Goal: Communication & Community: Answer question/provide support

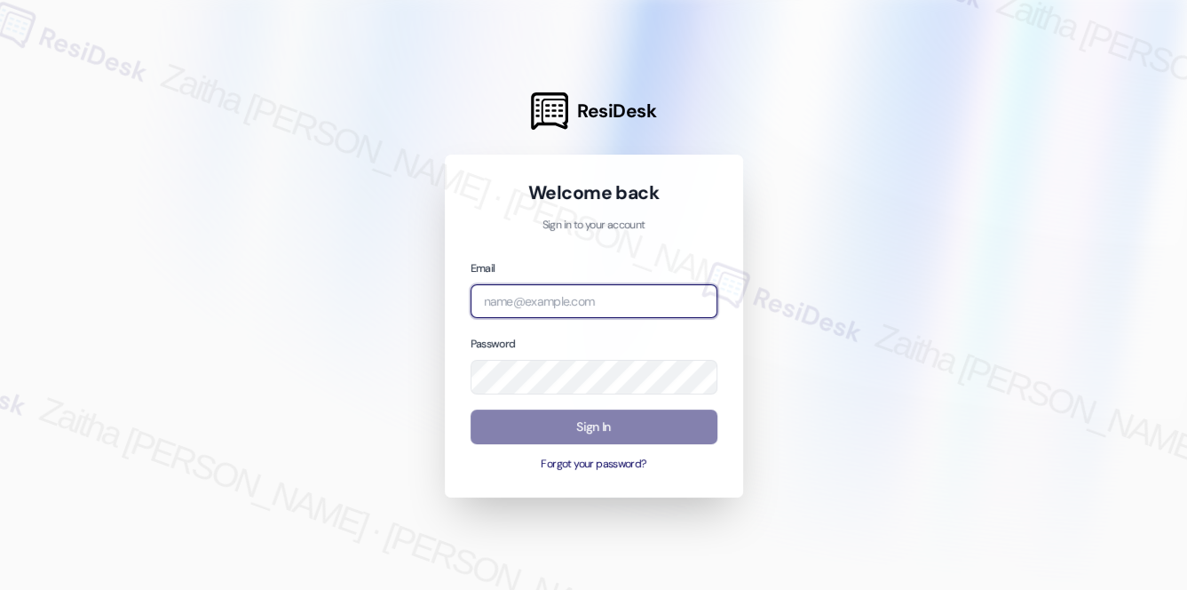
click at [551, 298] on input "email" at bounding box center [594, 301] width 247 height 35
type input "automated-surveys-meridian_management-zaitha.mae.[PERSON_NAME]@meridian_[DOMAIN…"
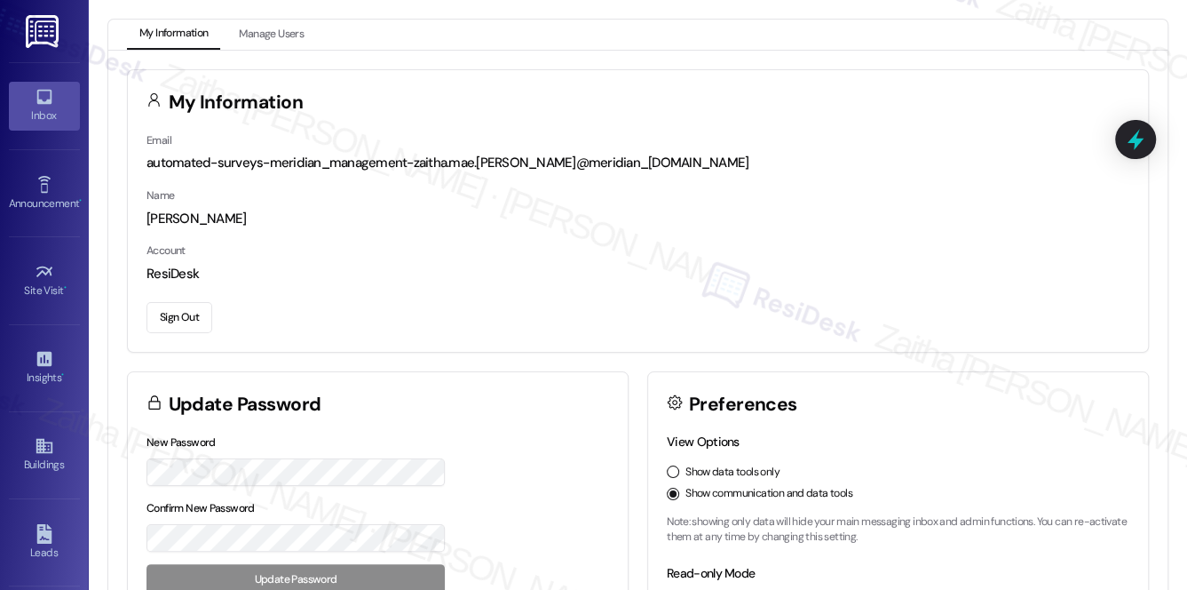
click at [43, 115] on div "Inbox" at bounding box center [44, 116] width 89 height 18
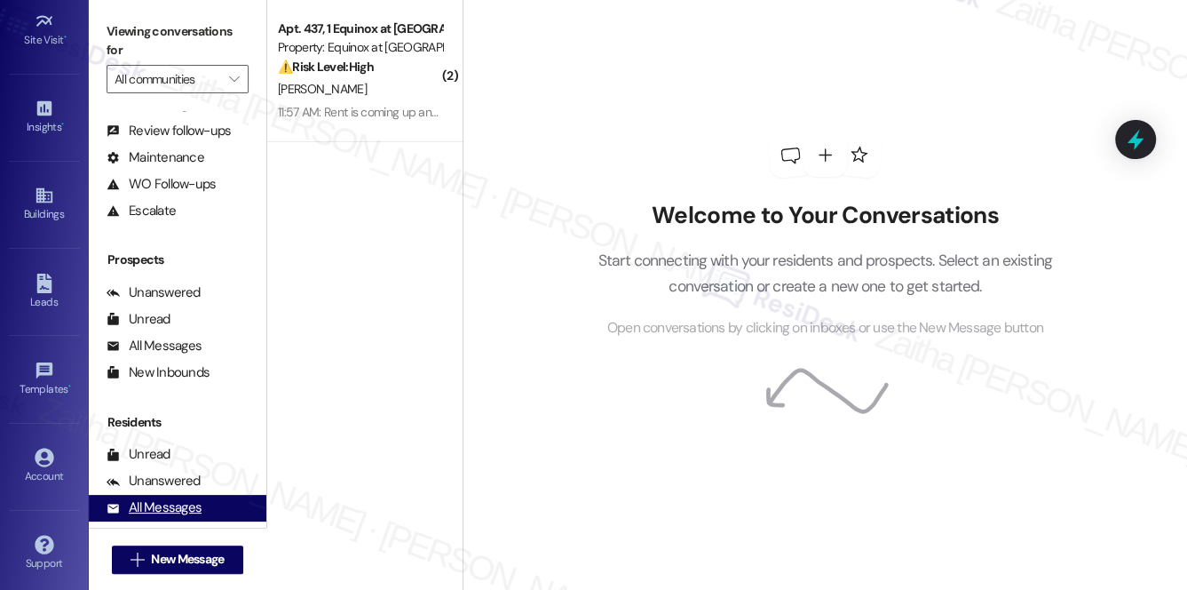
scroll to position [211, 0]
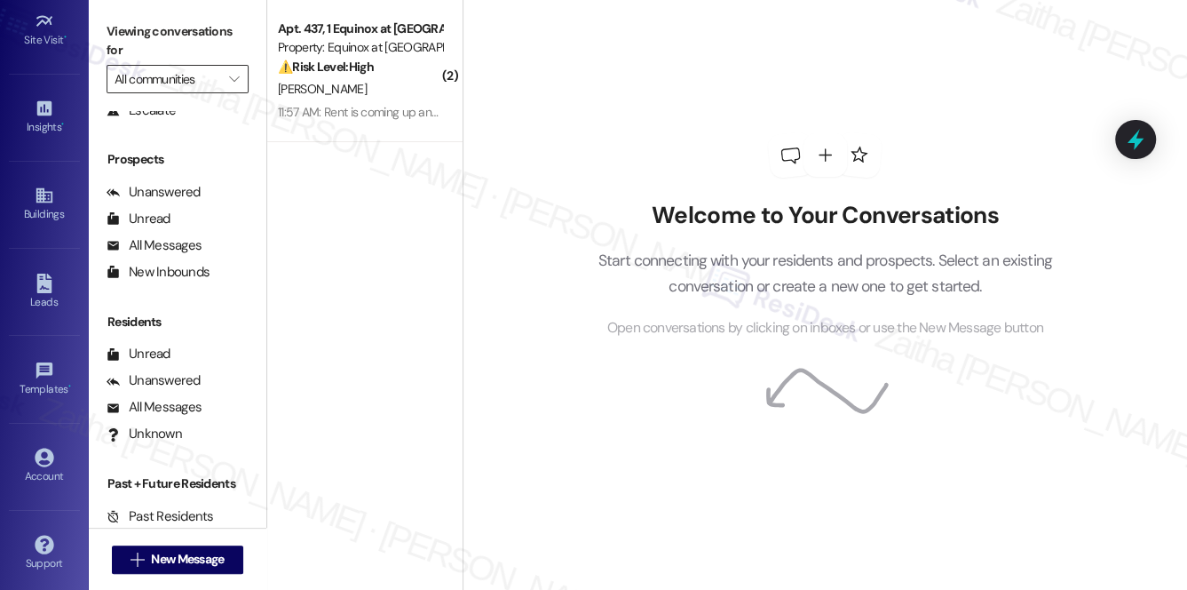
click at [182, 72] on input "All communities" at bounding box center [168, 79] width 106 height 28
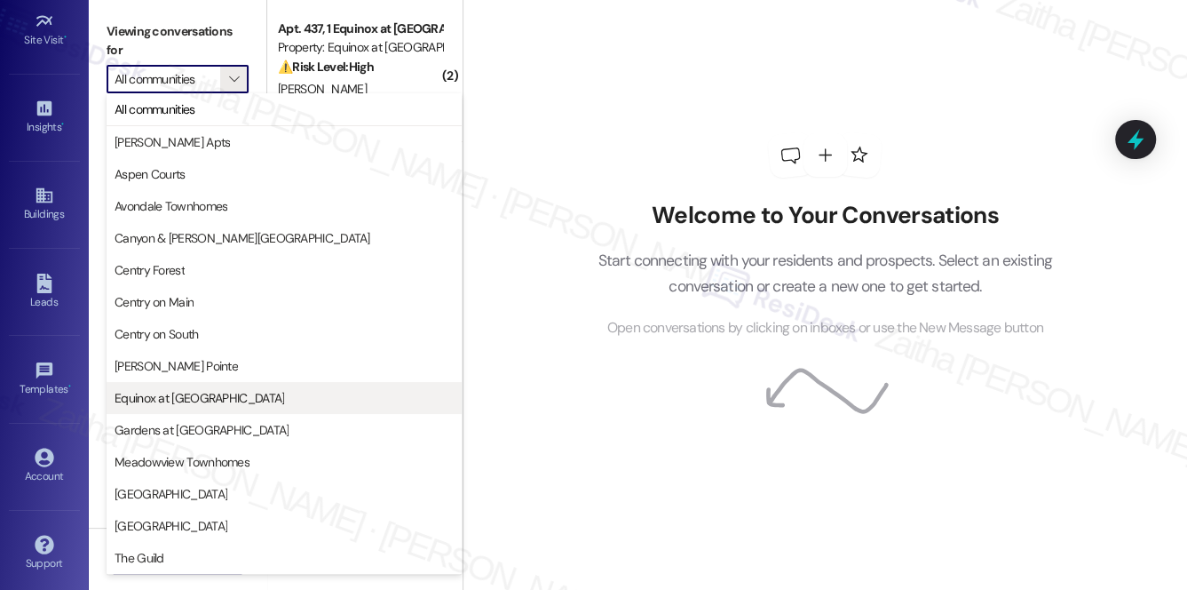
click at [168, 397] on span "Equinox at [GEOGRAPHIC_DATA]" at bounding box center [200, 398] width 170 height 18
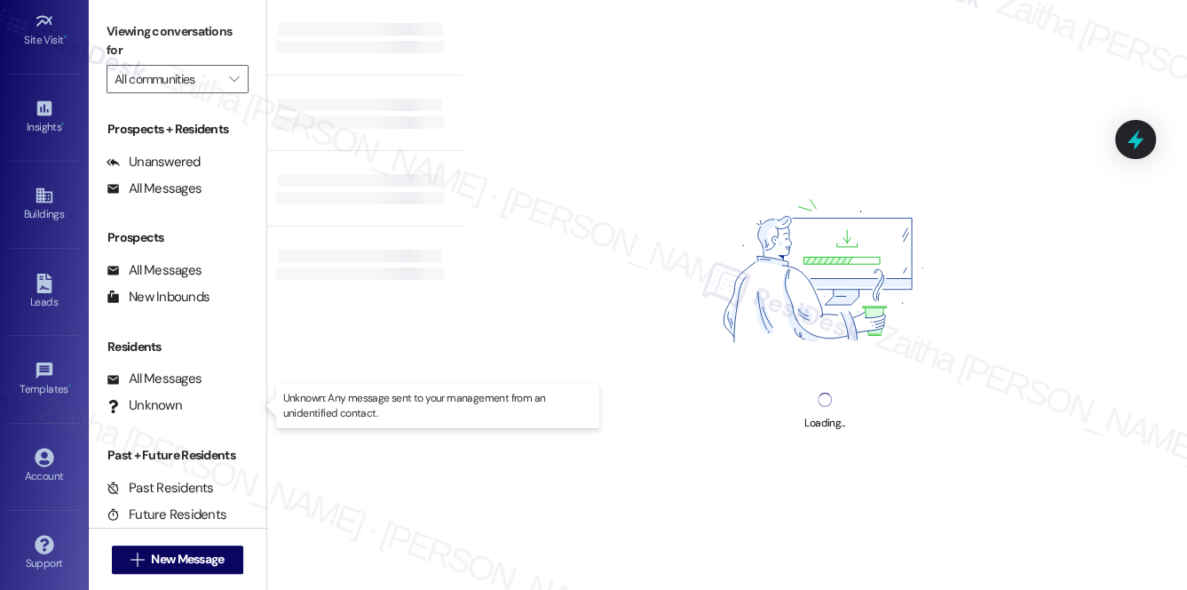
type input "Equinox at [GEOGRAPHIC_DATA]"
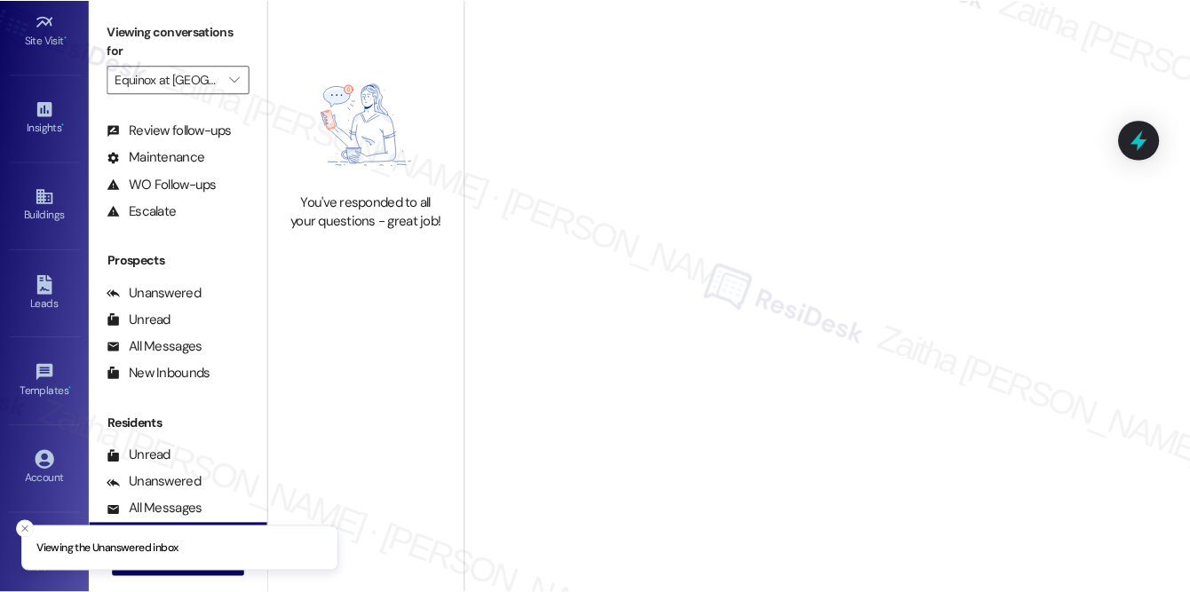
scroll to position [211, 0]
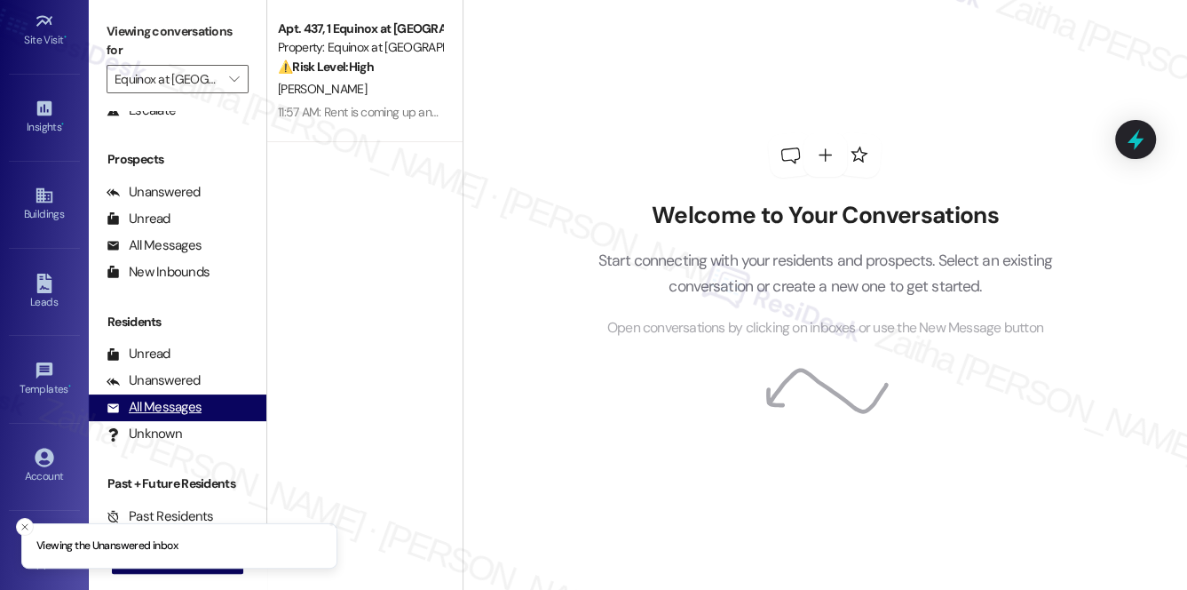
click at [161, 410] on div "All Messages" at bounding box center [154, 407] width 95 height 19
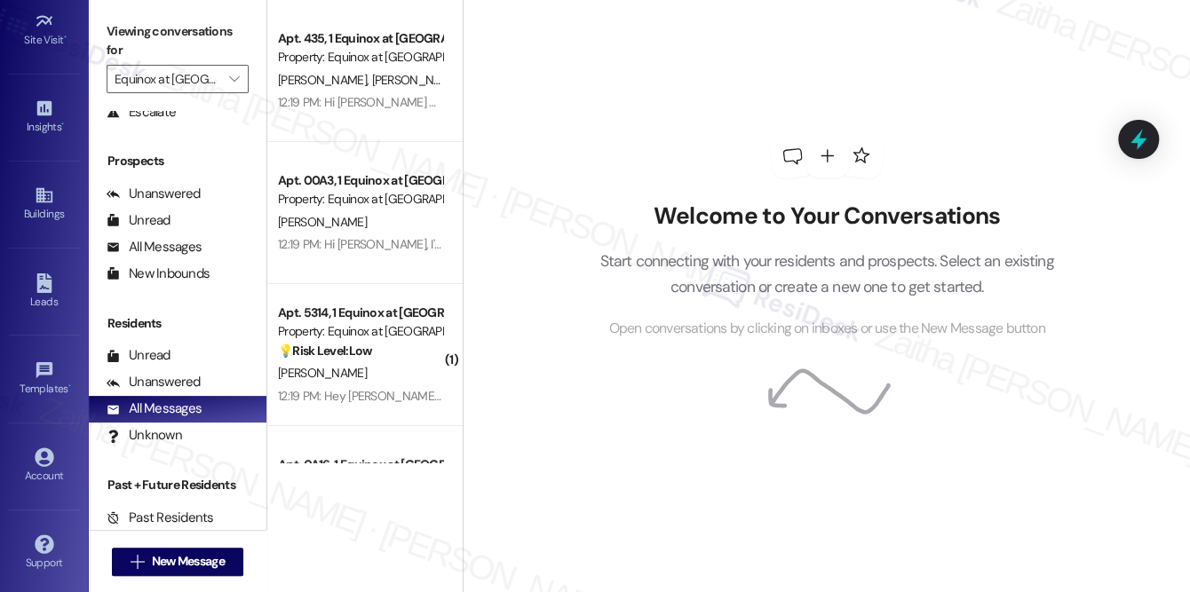
scroll to position [209, 0]
